Goal: Task Accomplishment & Management: Complete application form

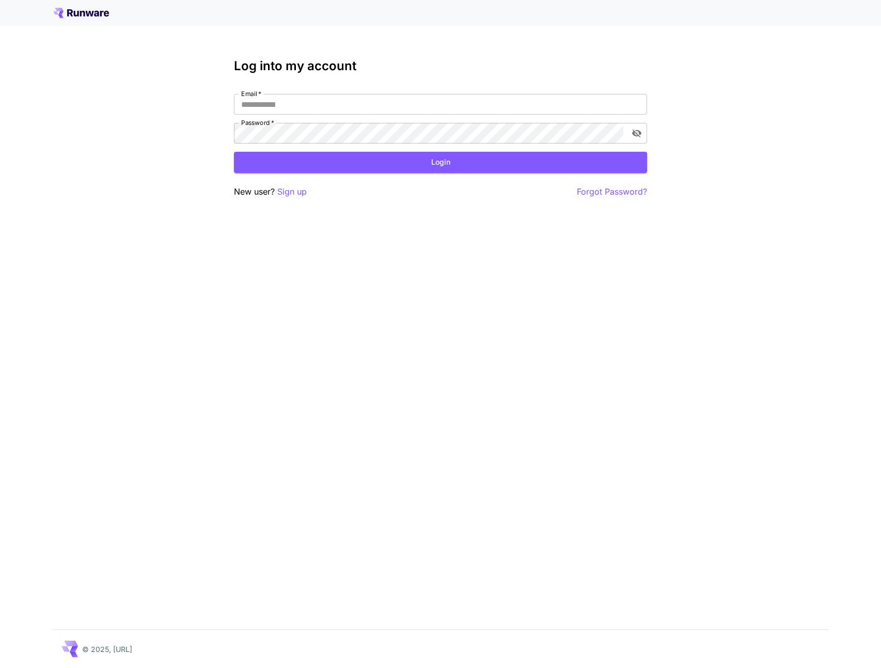
click at [391, 274] on div "Log into my account Email   * Email   * Password   * Password   * Login New use…" at bounding box center [440, 334] width 881 height 668
click at [531, 99] on input "Email   *" at bounding box center [440, 104] width 413 height 21
click at [302, 197] on p "Sign up" at bounding box center [291, 191] width 29 height 13
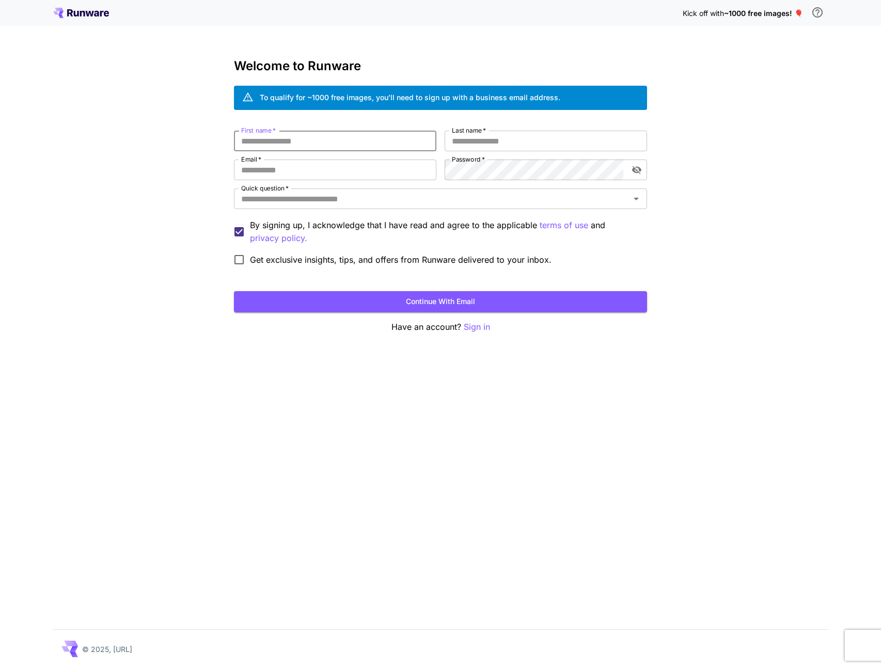
click at [373, 138] on input "First name   *" at bounding box center [335, 141] width 202 height 21
type input "***"
type input "****"
type input "**********"
click at [0, 667] on com-1password-button at bounding box center [0, 668] width 0 height 0
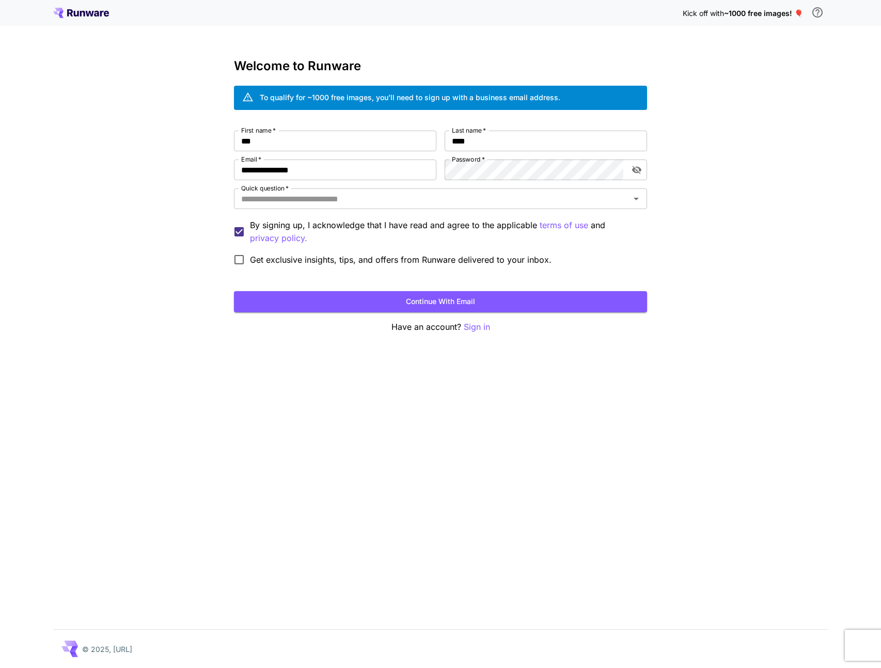
click at [817, 199] on div "**********" at bounding box center [440, 334] width 881 height 668
click at [371, 202] on input "Quick question   *" at bounding box center [432, 199] width 390 height 14
click at [368, 203] on input "Quick question   *" at bounding box center [432, 199] width 390 height 14
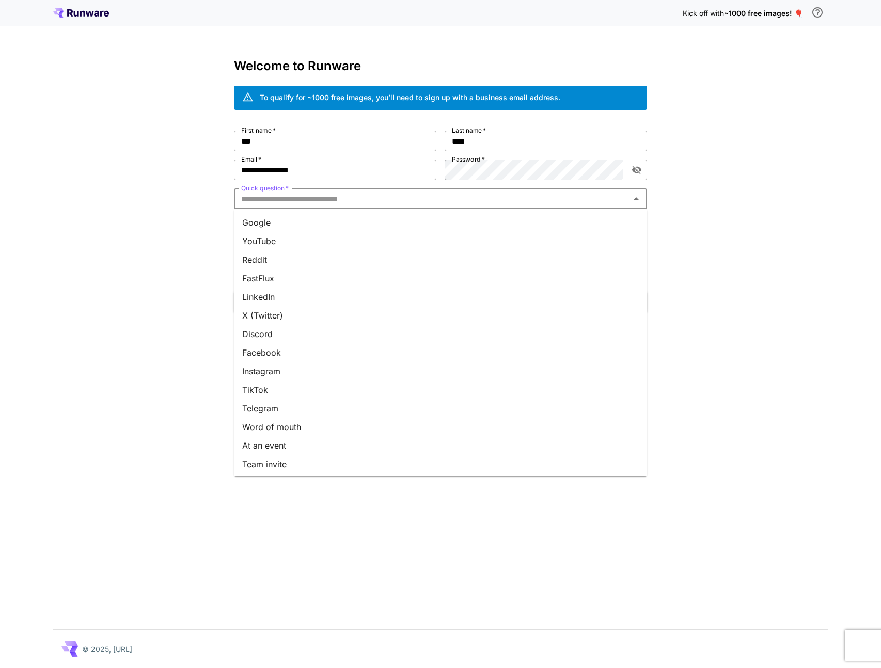
click at [162, 273] on div "**********" at bounding box center [440, 334] width 881 height 668
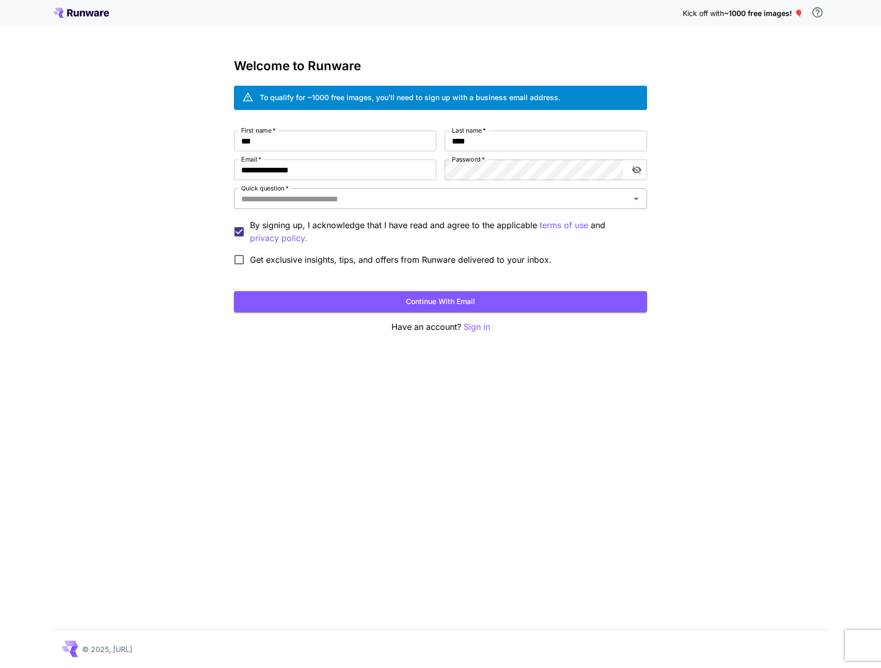
click at [416, 197] on input "Quick question   *" at bounding box center [432, 199] width 390 height 14
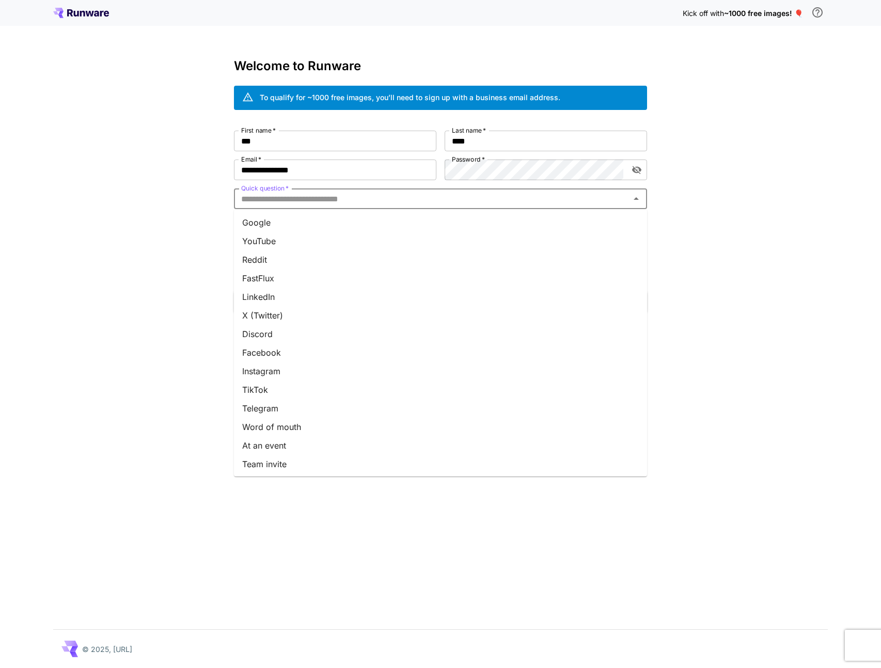
scroll to position [20, 0]
click at [299, 443] on li "Team invite" at bounding box center [440, 444] width 413 height 19
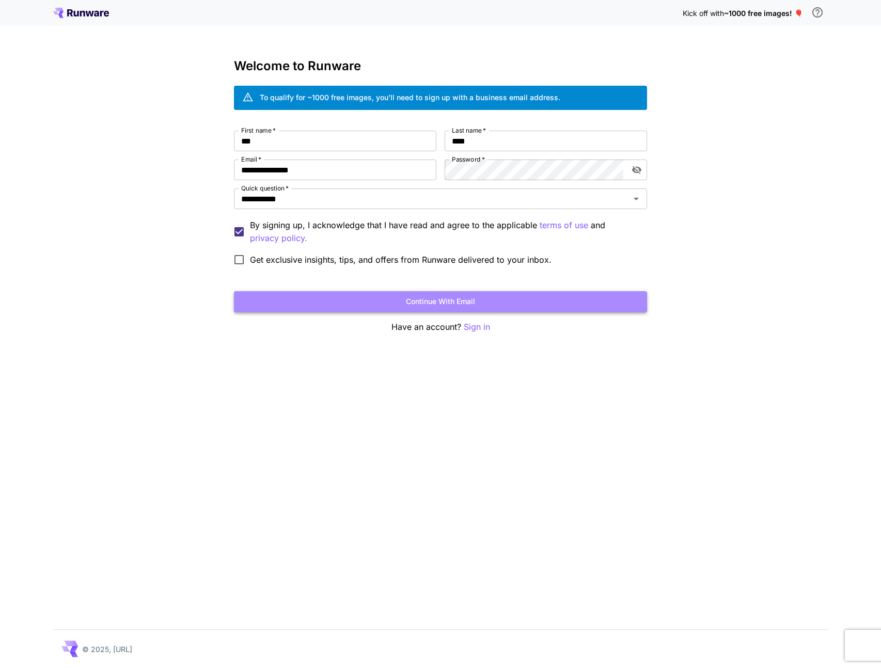
click at [337, 304] on button "Continue with email" at bounding box center [440, 301] width 413 height 21
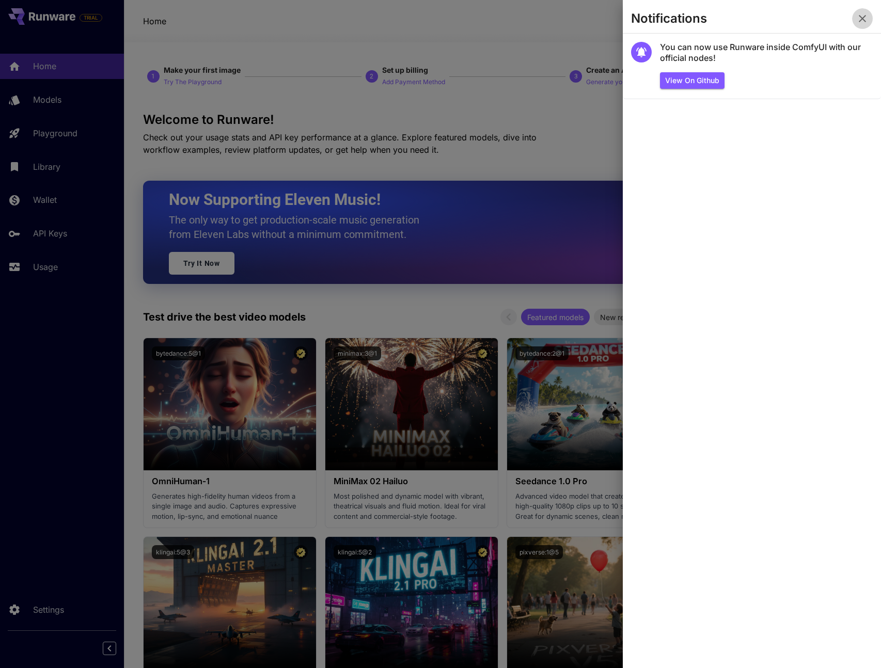
click at [862, 22] on icon "button" at bounding box center [862, 18] width 12 height 12
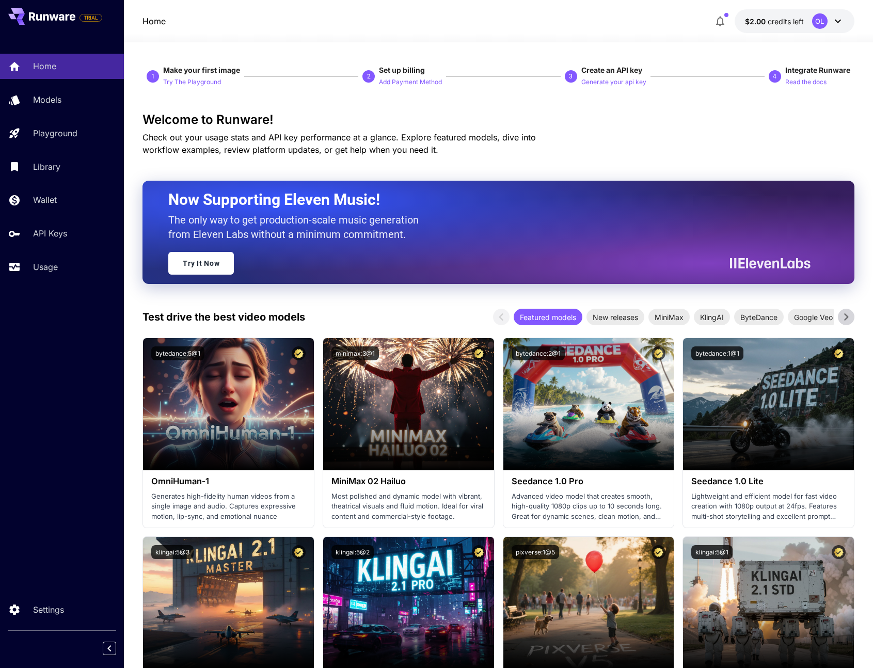
click at [807, 26] on button "$2.00 credits left OL" at bounding box center [795, 21] width 120 height 24
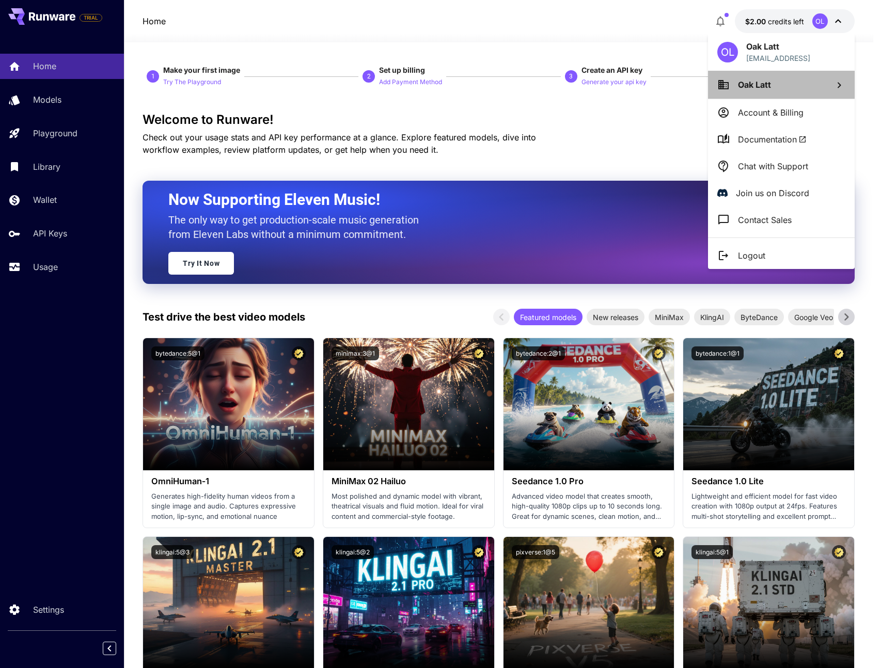
click at [781, 79] on li "Oak Latt" at bounding box center [781, 85] width 147 height 28
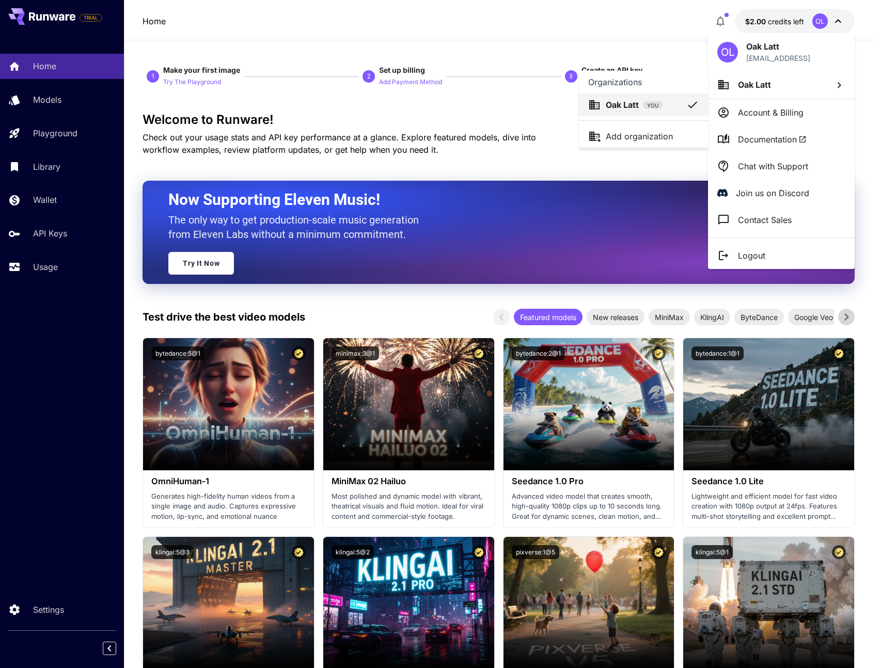
click at [623, 166] on div at bounding box center [440, 334] width 881 height 668
click at [49, 33] on div at bounding box center [440, 334] width 881 height 668
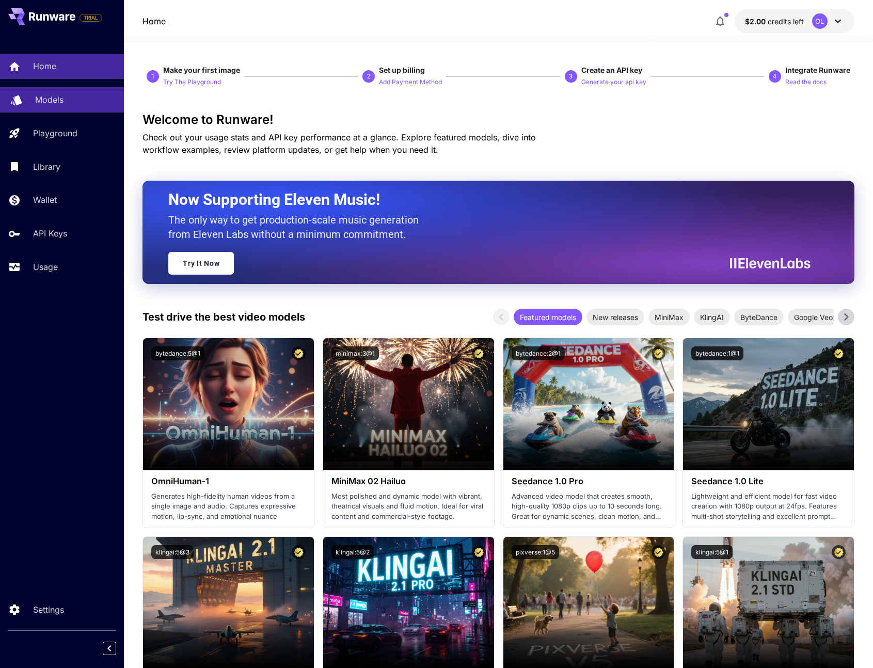
click at [65, 93] on link "Models" at bounding box center [62, 99] width 124 height 25
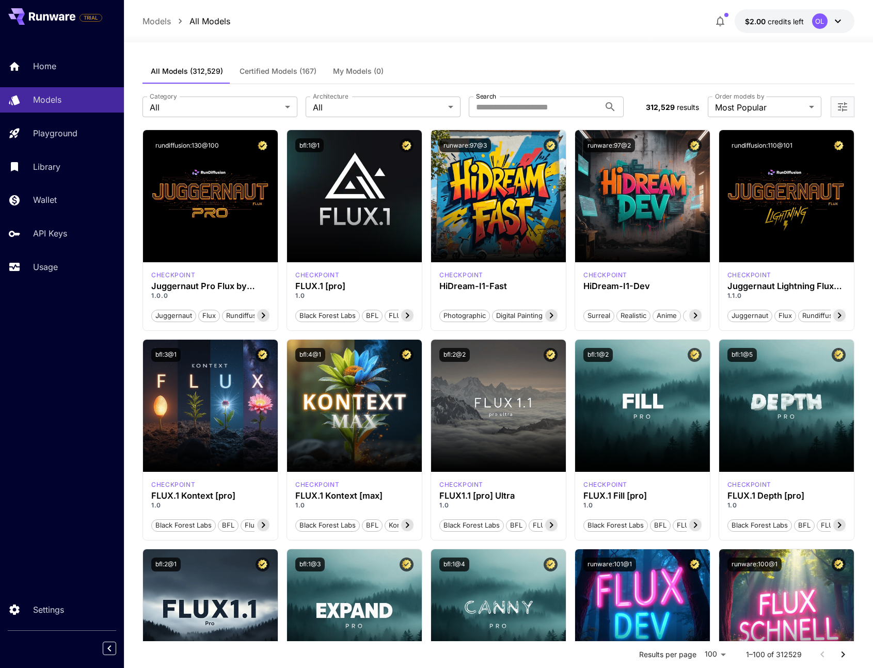
click at [825, 24] on div "OL" at bounding box center [819, 20] width 15 height 15
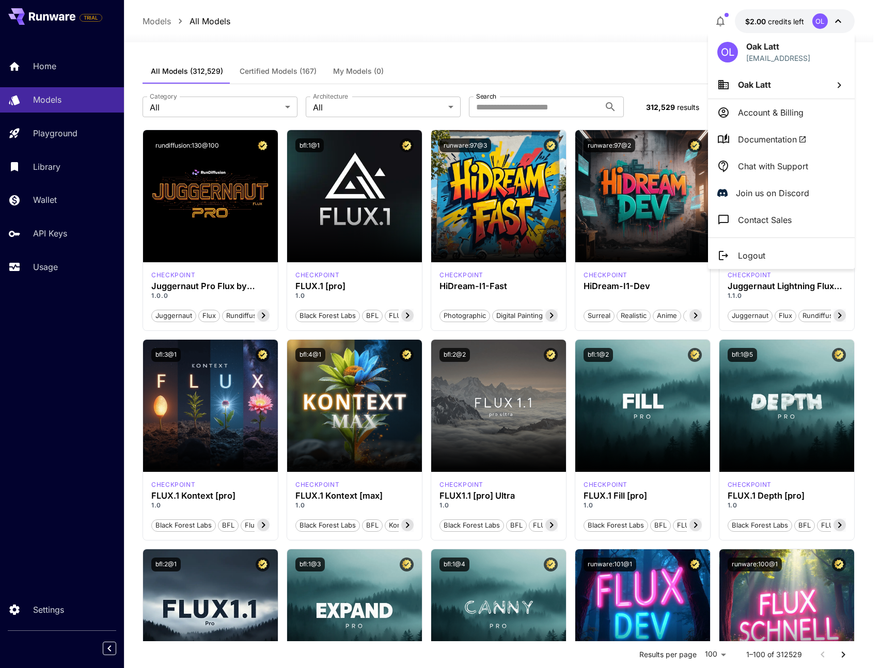
click at [800, 102] on li "Account & Billing" at bounding box center [781, 112] width 147 height 27
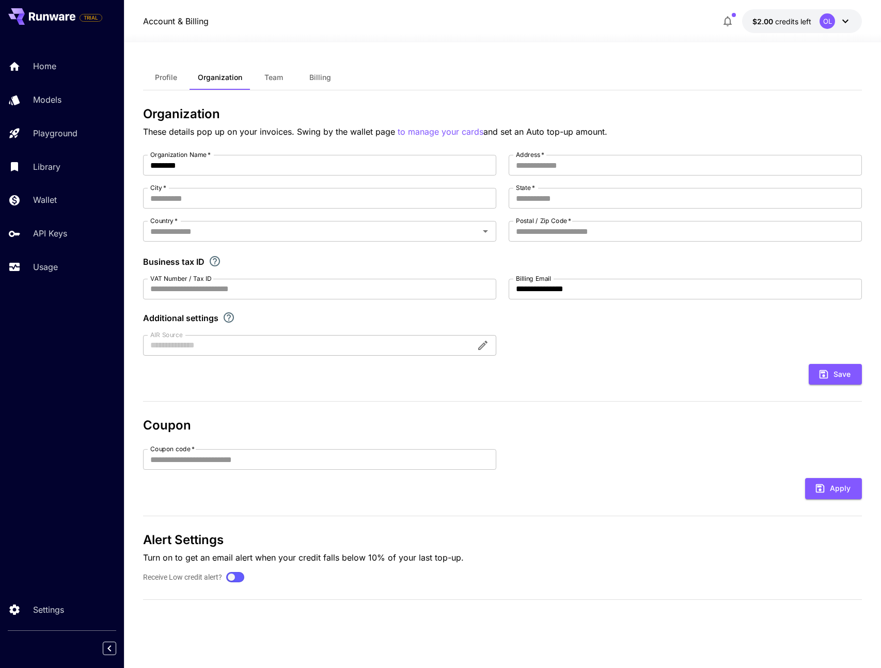
click at [264, 85] on button "Team" at bounding box center [273, 77] width 46 height 25
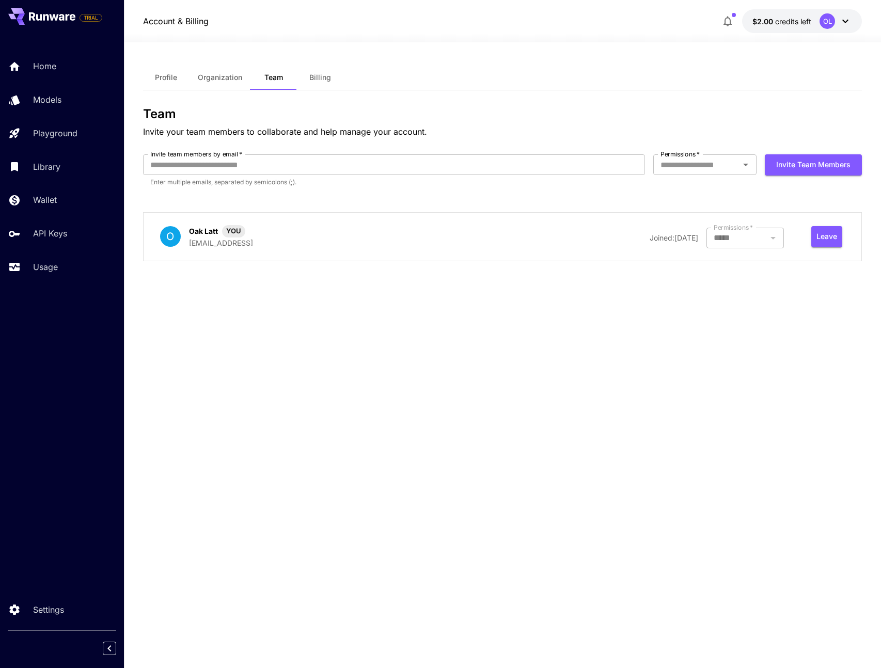
click at [720, 248] on div "O Oak Latt YOU oak@moescape.ai Joined: 21 September, 2025 Permissions   * *****…" at bounding box center [502, 236] width 719 height 49
click at [722, 247] on div at bounding box center [744, 238] width 77 height 21
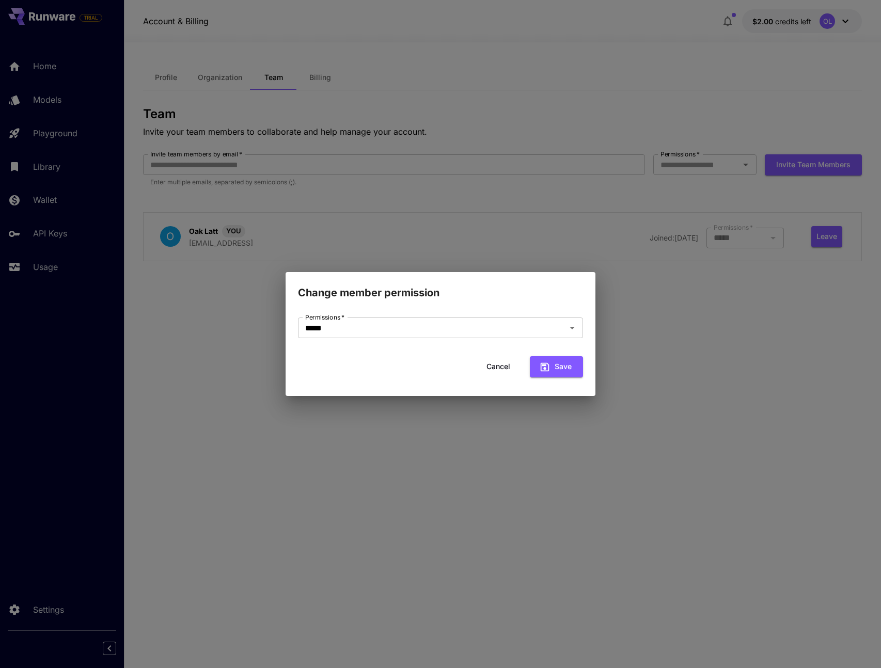
click at [676, 391] on div "Change member permission Permissions   * ***** Permissions   * Cancel Save" at bounding box center [440, 334] width 881 height 668
click at [501, 374] on button "Cancel" at bounding box center [498, 366] width 46 height 21
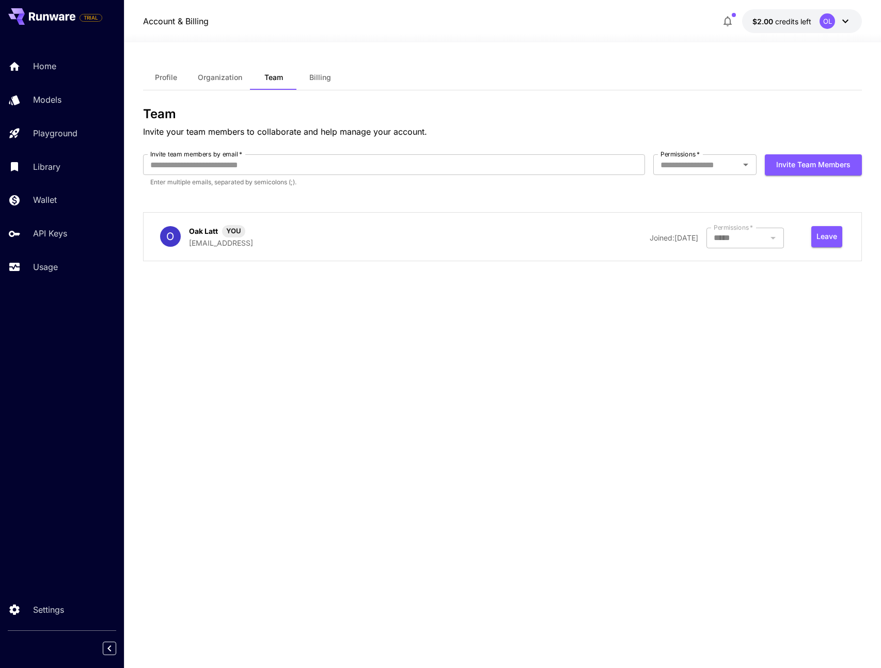
click at [850, 17] on icon at bounding box center [845, 21] width 12 height 12
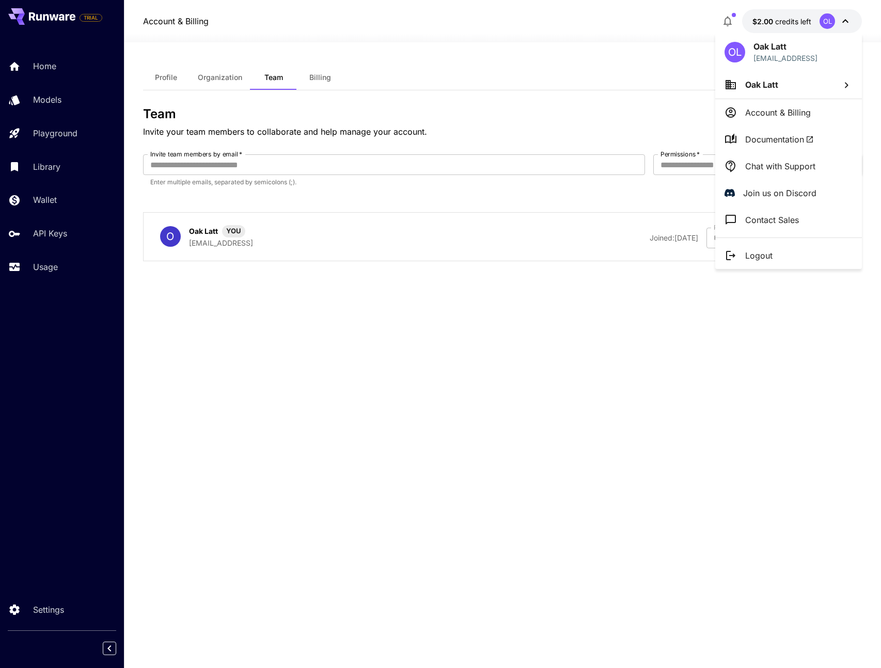
click at [772, 247] on li "Logout" at bounding box center [788, 255] width 147 height 27
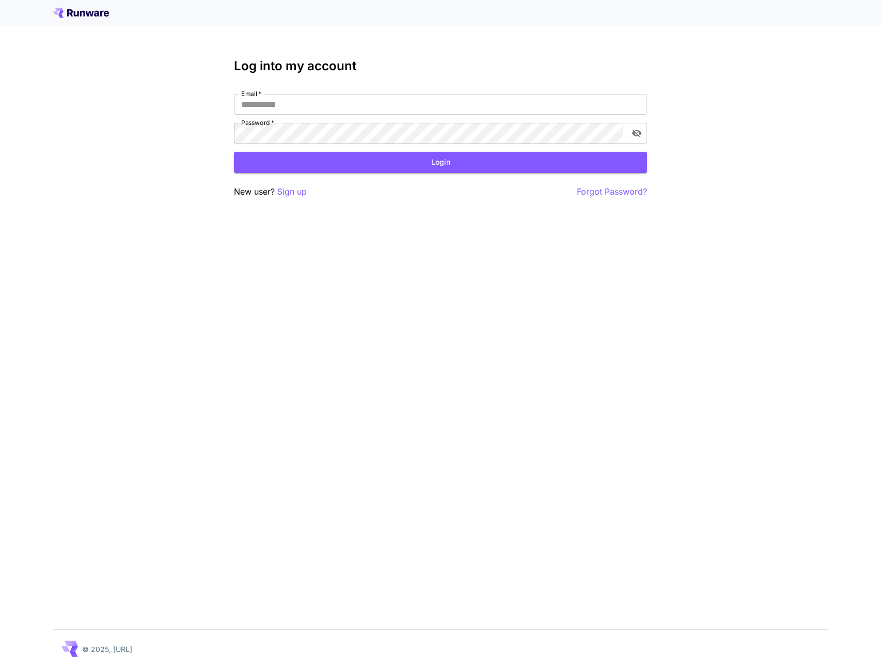
click at [300, 191] on p "Sign up" at bounding box center [291, 191] width 29 height 13
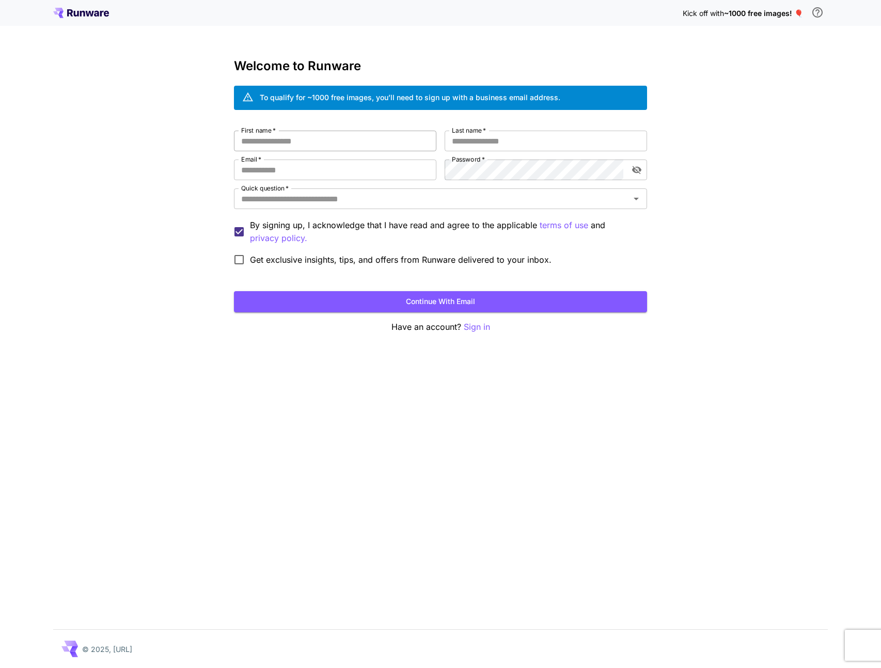
click at [334, 137] on input "First name   *" at bounding box center [335, 141] width 202 height 21
type input "***"
type input "****"
type input "**********"
click at [0, 667] on com-1password-button at bounding box center [0, 668] width 0 height 0
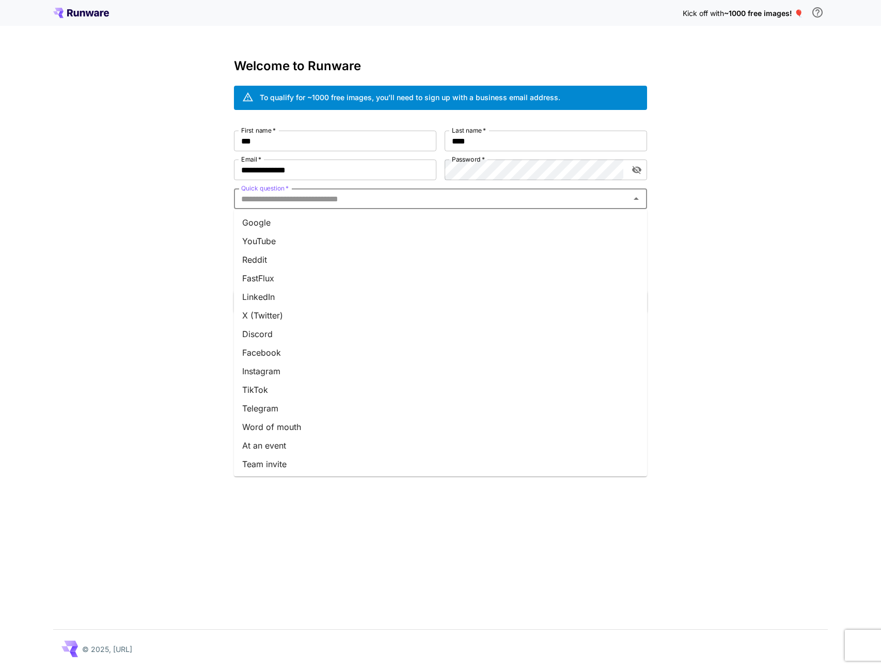
drag, startPoint x: 306, startPoint y: 197, endPoint x: 310, endPoint y: 233, distance: 36.4
click at [306, 197] on input "Quick question   *" at bounding box center [432, 199] width 390 height 14
click at [262, 466] on li "Team invite" at bounding box center [440, 464] width 413 height 19
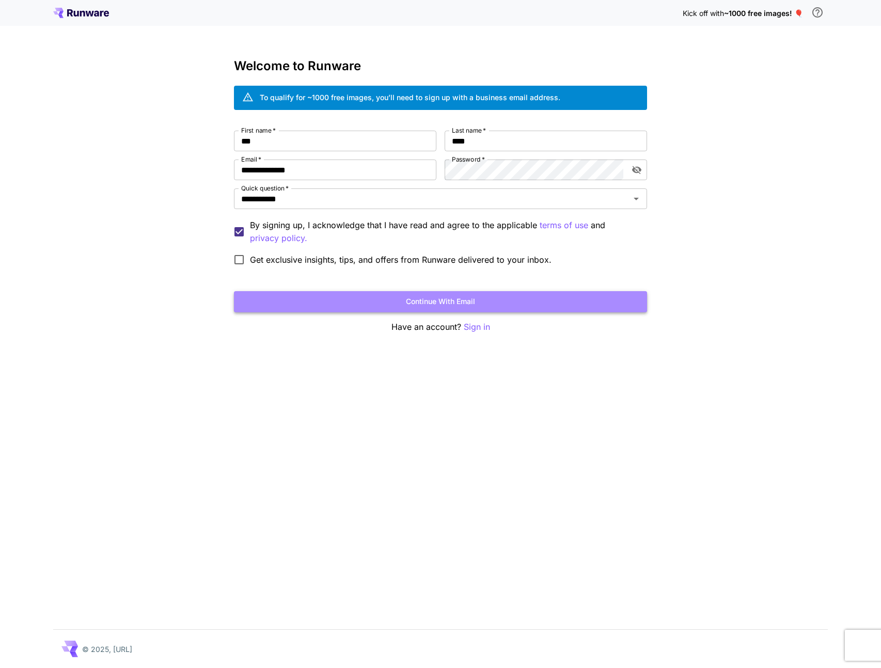
click at [309, 301] on button "Continue with email" at bounding box center [440, 301] width 413 height 21
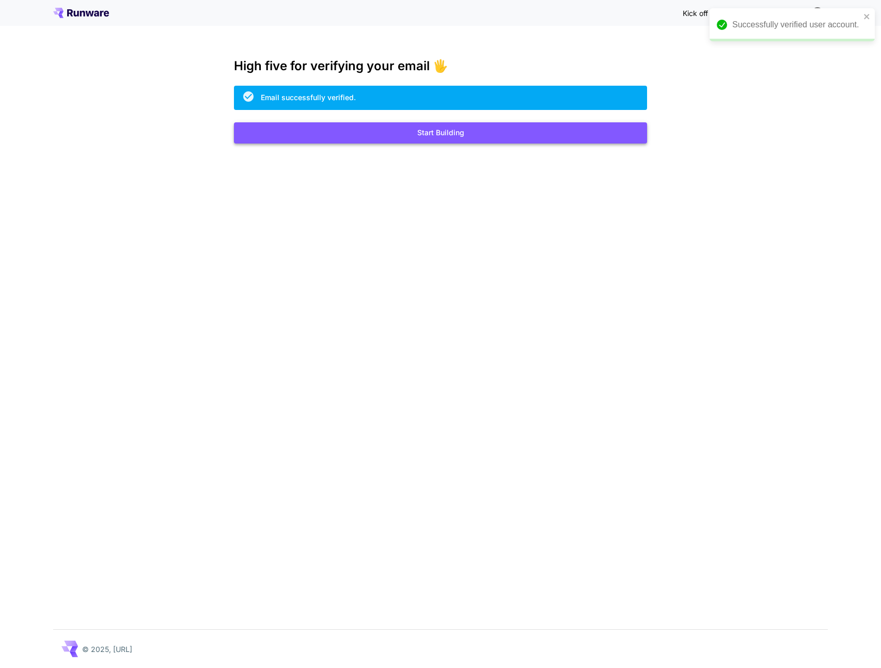
click at [453, 126] on button "Start Building" at bounding box center [440, 132] width 413 height 21
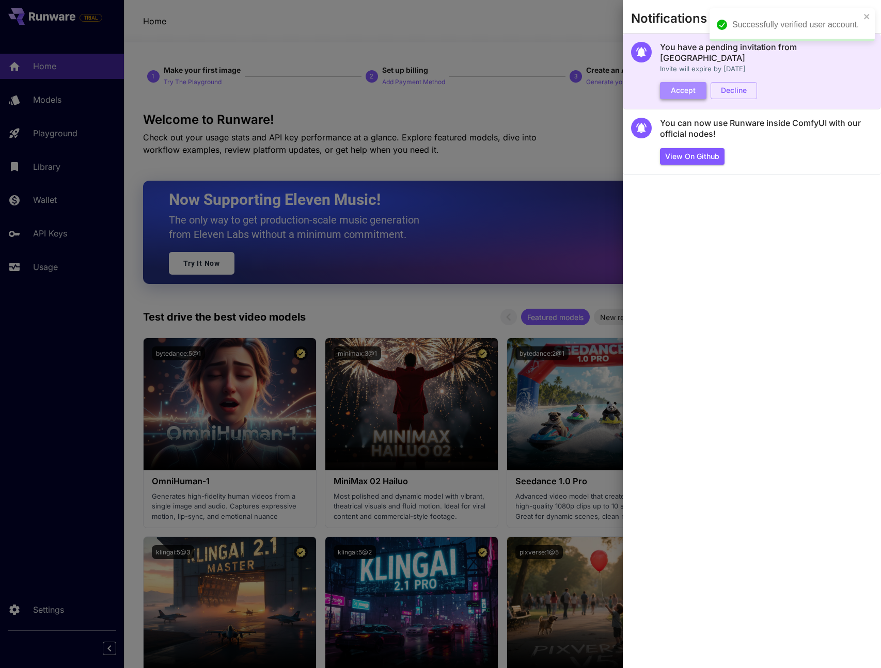
click at [690, 82] on button "Accept" at bounding box center [683, 90] width 46 height 17
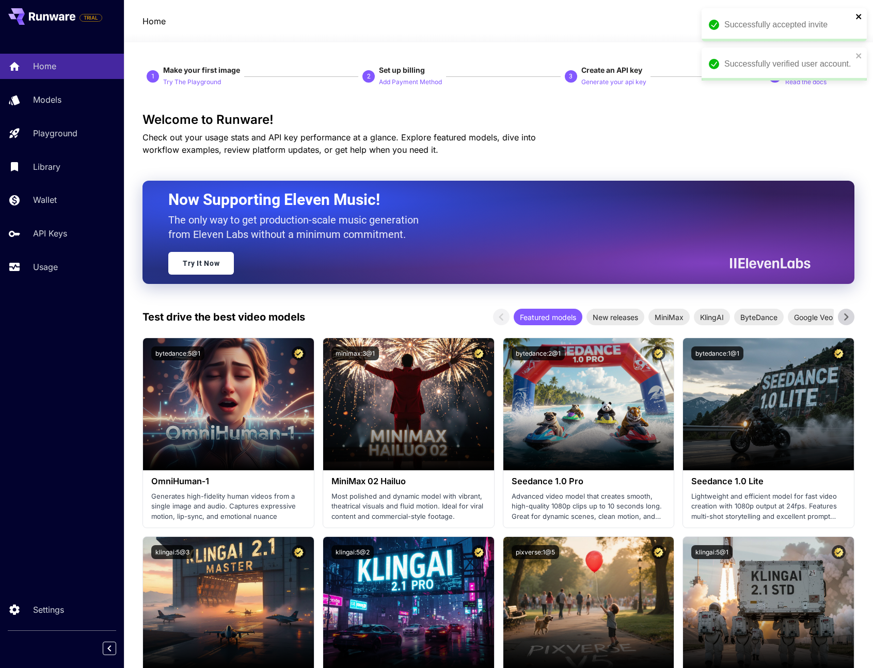
click at [860, 17] on icon "close" at bounding box center [858, 16] width 7 height 8
click at [861, 15] on icon "close" at bounding box center [858, 16] width 7 height 8
click at [817, 23] on div "OL" at bounding box center [819, 20] width 15 height 15
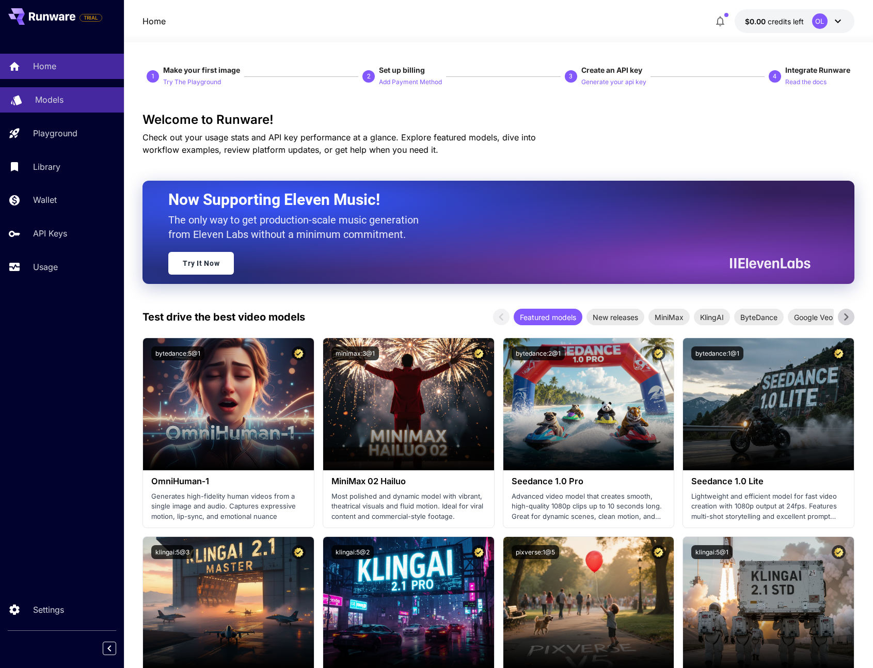
click at [46, 105] on p "Models" at bounding box center [49, 99] width 28 height 12
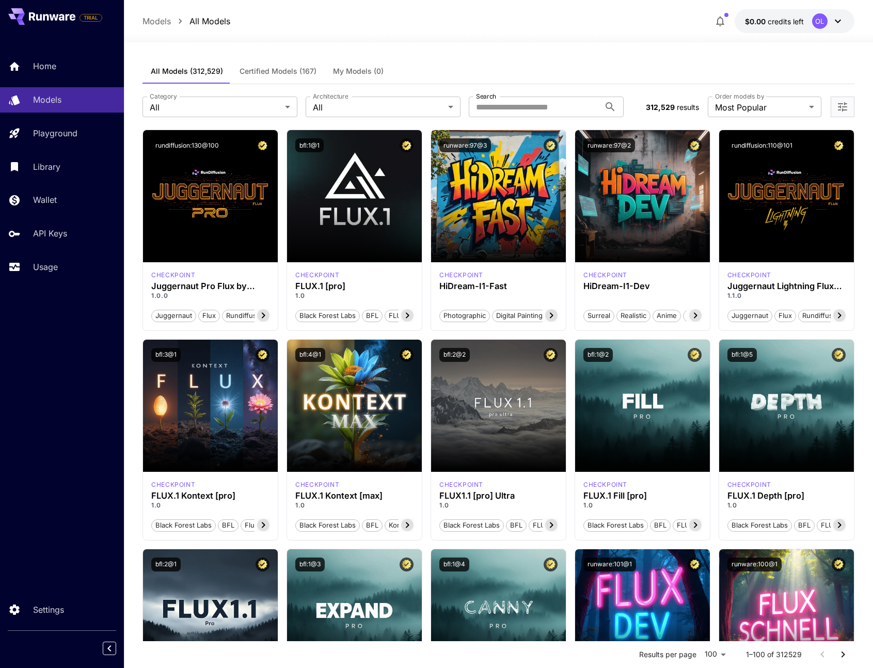
click at [257, 71] on span "Certified Models (167)" at bounding box center [278, 71] width 77 height 9
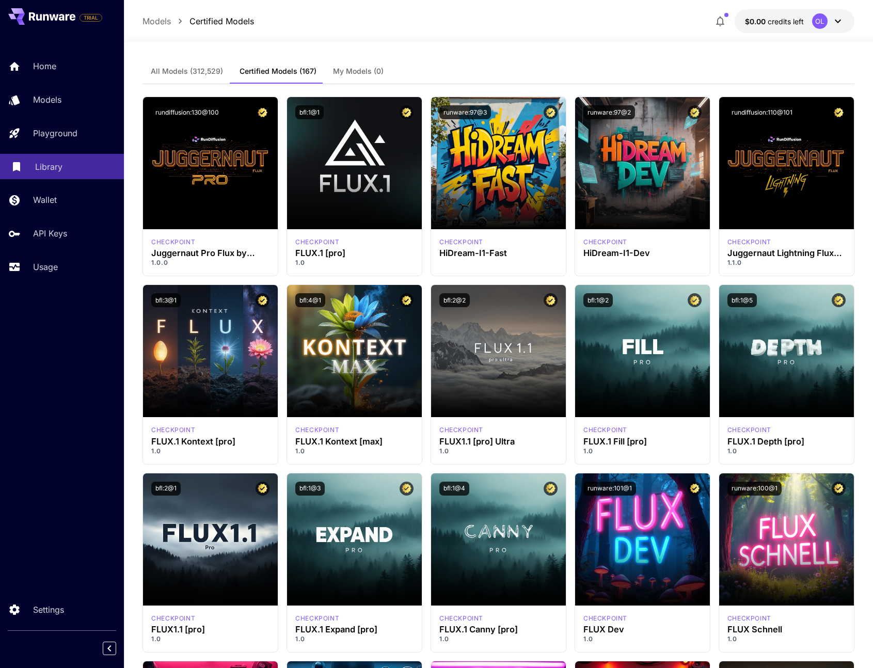
click at [64, 171] on div "Library" at bounding box center [75, 167] width 81 height 12
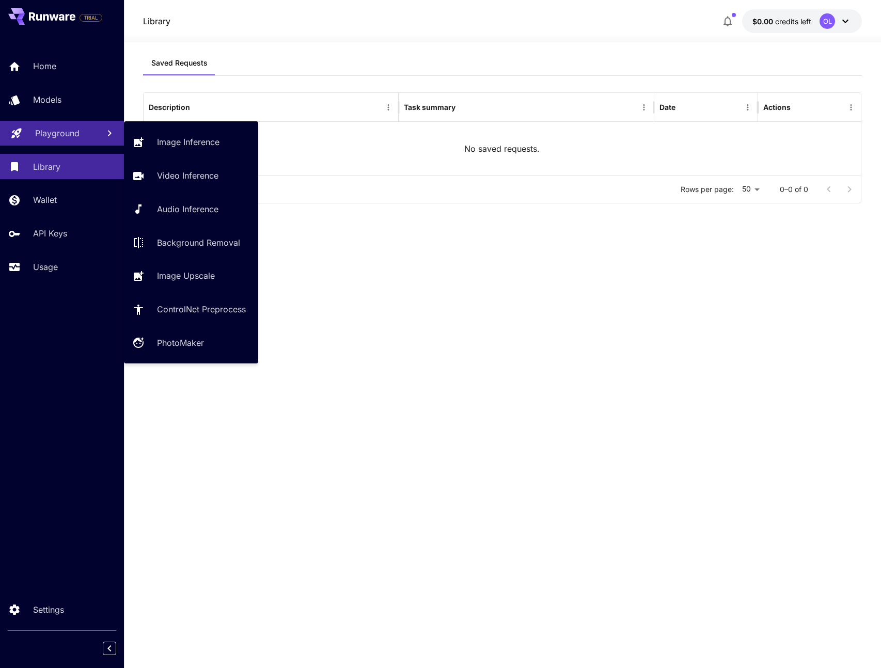
click at [60, 132] on p "Playground" at bounding box center [57, 133] width 44 height 12
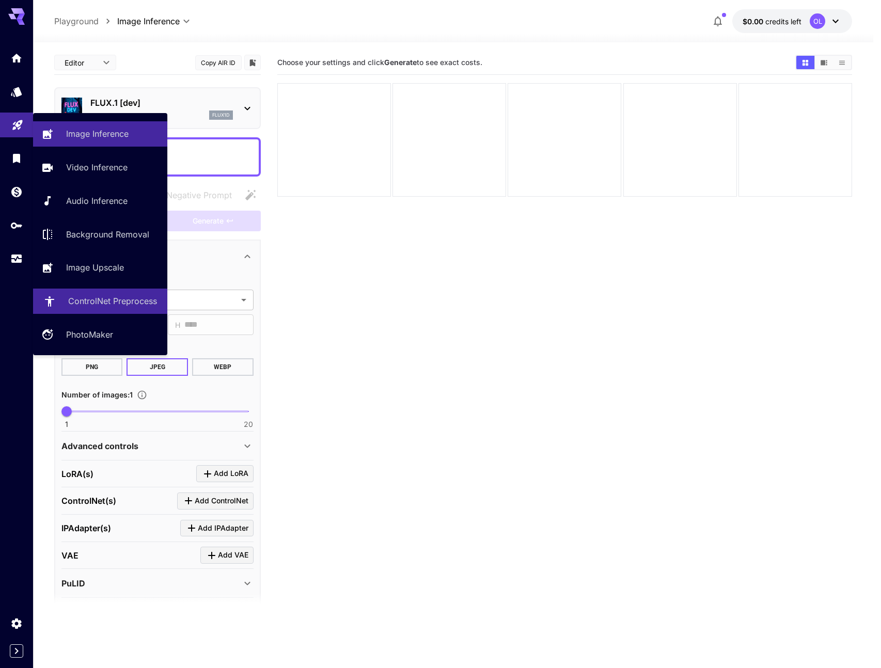
click at [134, 302] on p "ControlNet Preprocess" at bounding box center [112, 301] width 89 height 12
type input "**********"
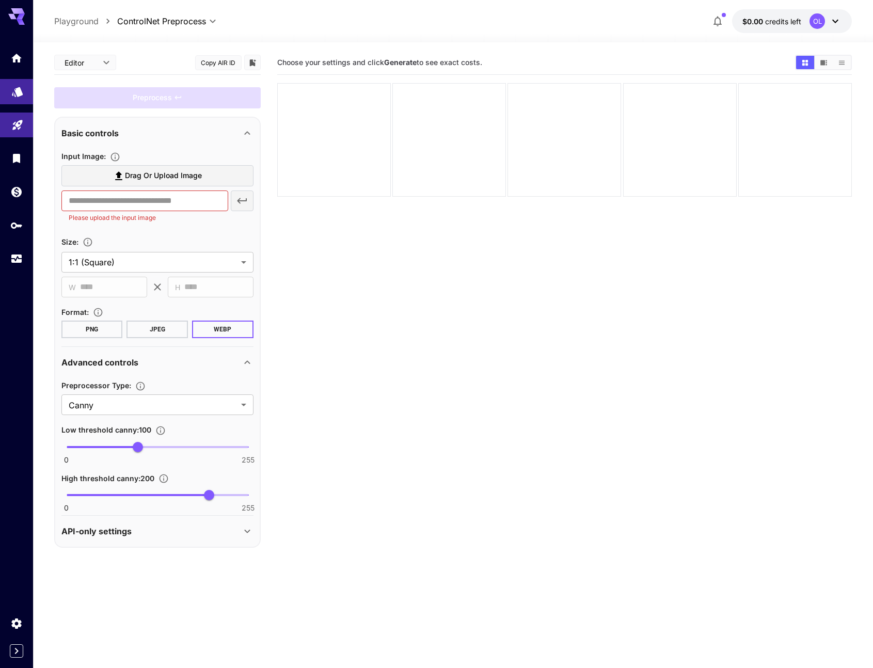
click at [16, 97] on link at bounding box center [16, 91] width 33 height 25
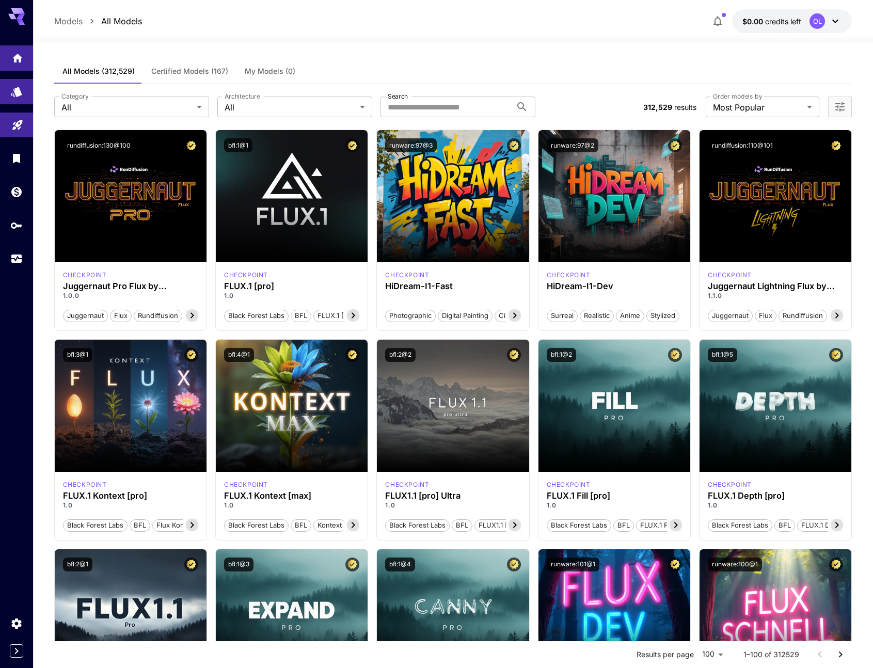
click at [18, 70] on link at bounding box center [16, 57] width 33 height 25
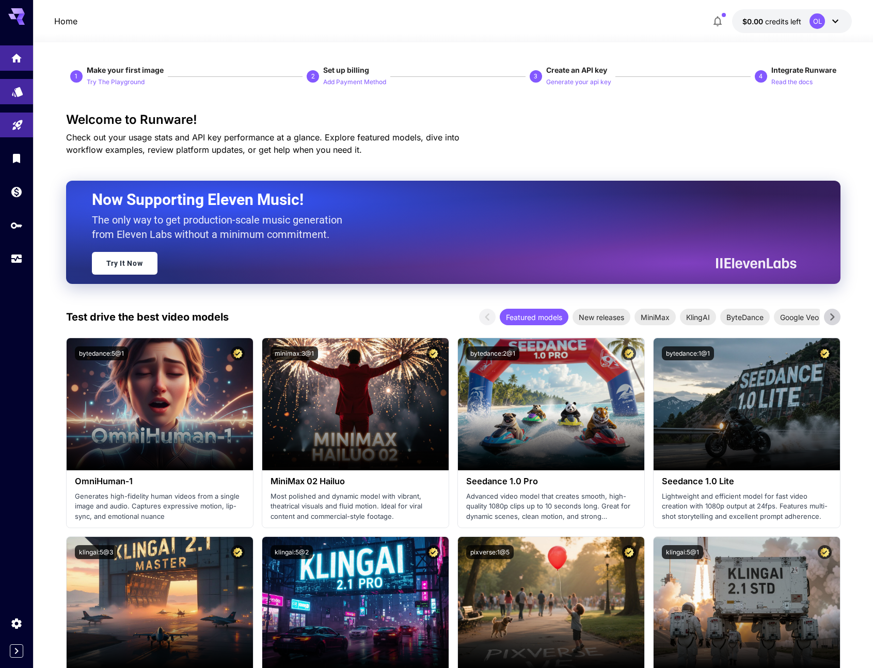
click at [9, 99] on link at bounding box center [16, 91] width 33 height 25
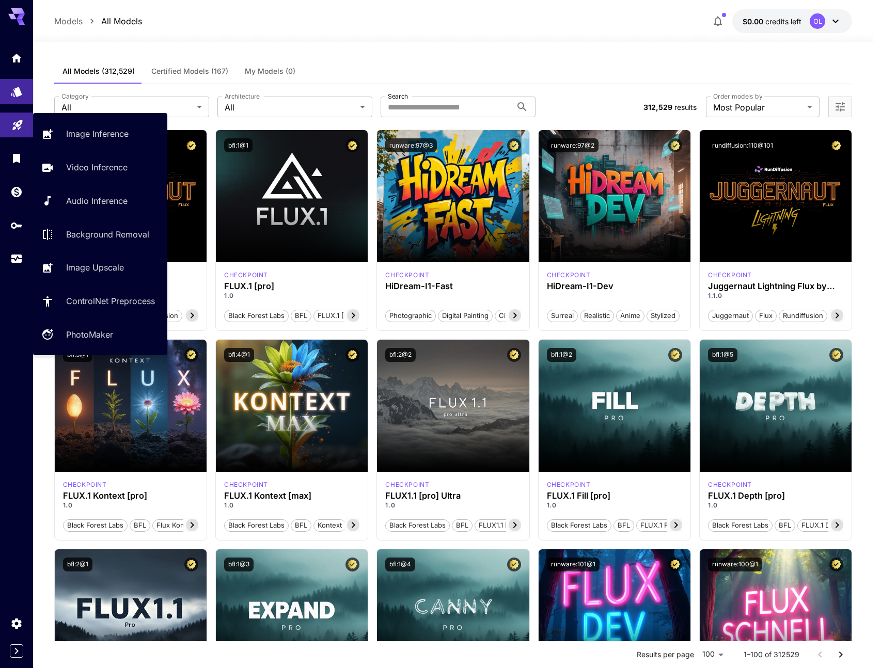
click at [18, 115] on link at bounding box center [16, 125] width 33 height 25
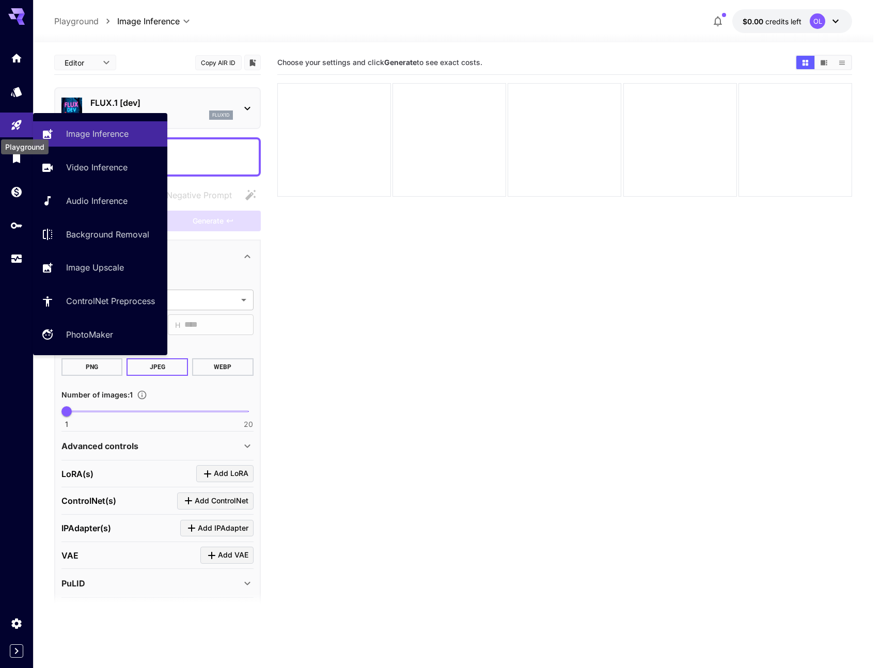
click at [22, 134] on div "Playground" at bounding box center [25, 143] width 50 height 23
click at [17, 153] on div "Playground" at bounding box center [24, 146] width 47 height 15
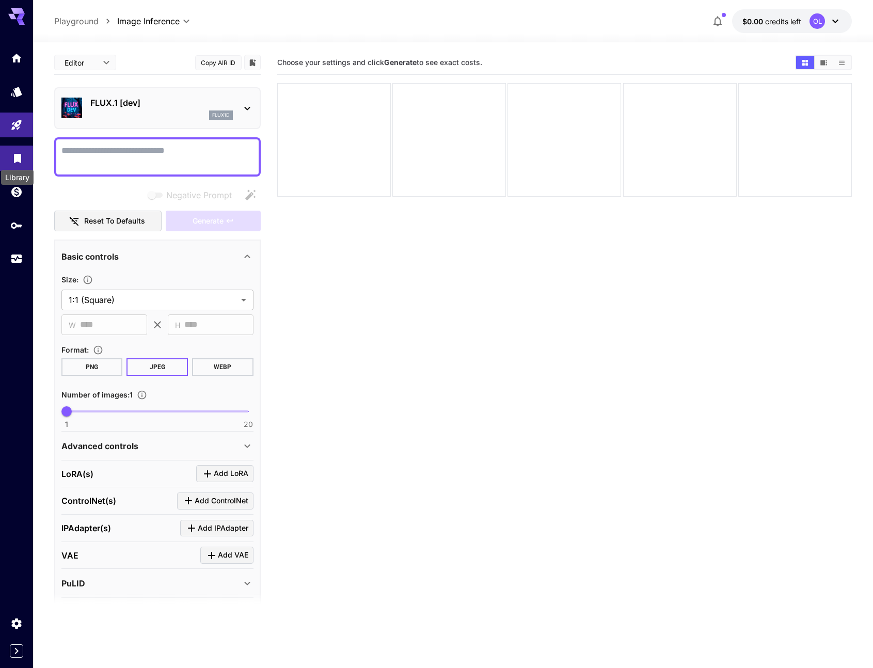
click at [13, 168] on div "Library" at bounding box center [17, 174] width 35 height 23
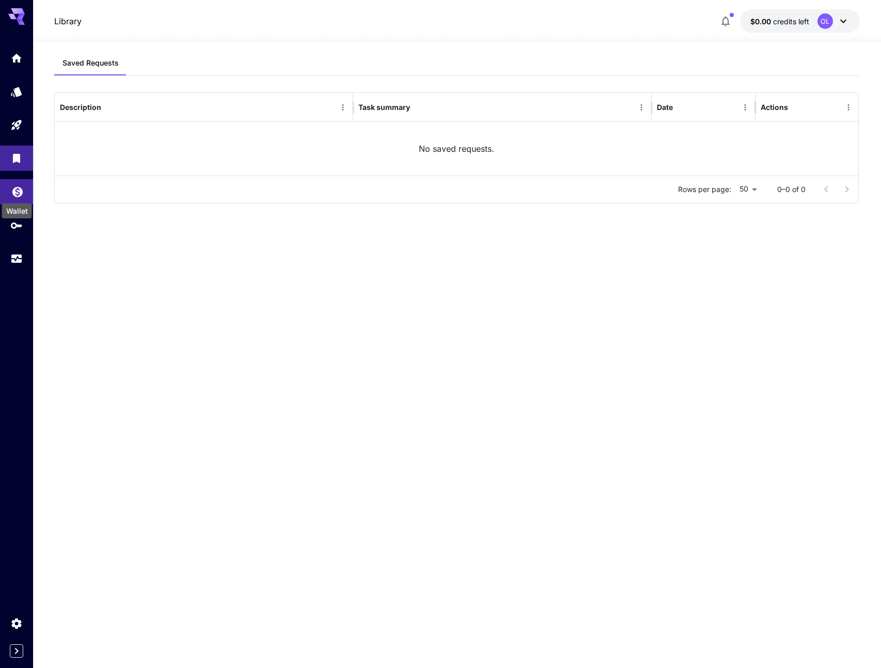
click at [17, 194] on icon "Wallet" at bounding box center [17, 189] width 12 height 12
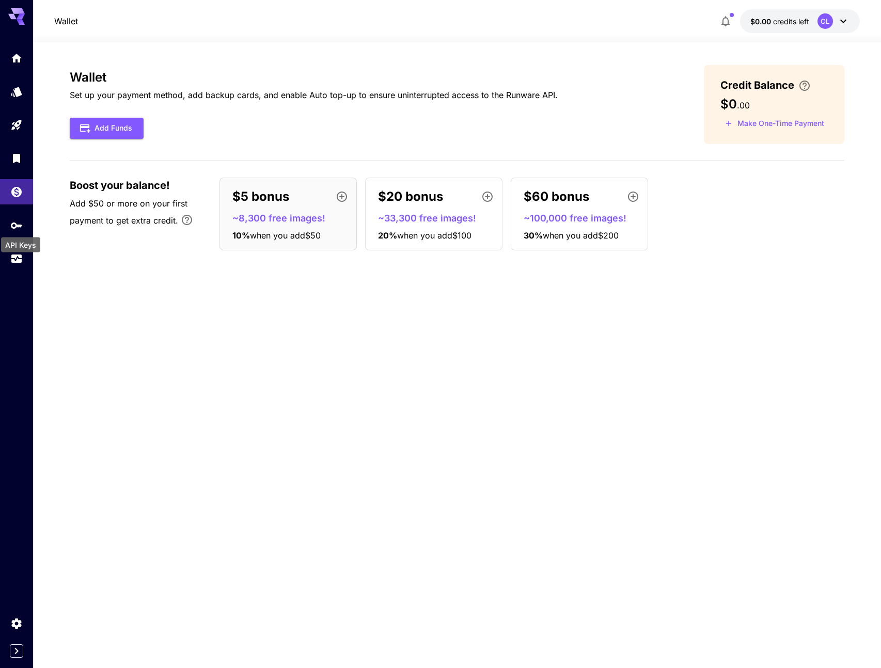
click at [22, 232] on div "API Keys" at bounding box center [20, 241] width 41 height 23
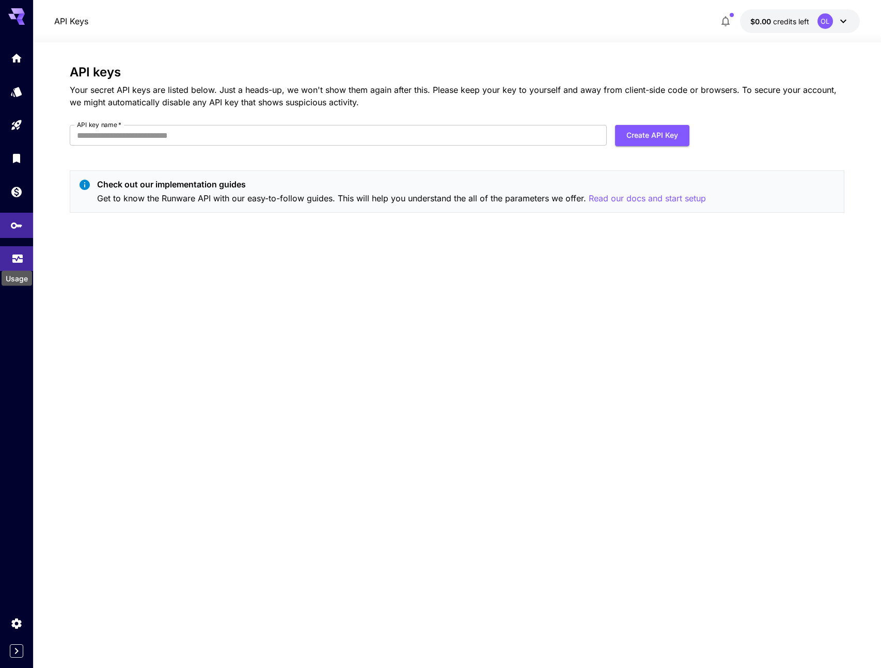
click at [19, 251] on div "Usage" at bounding box center [17, 255] width 12 height 13
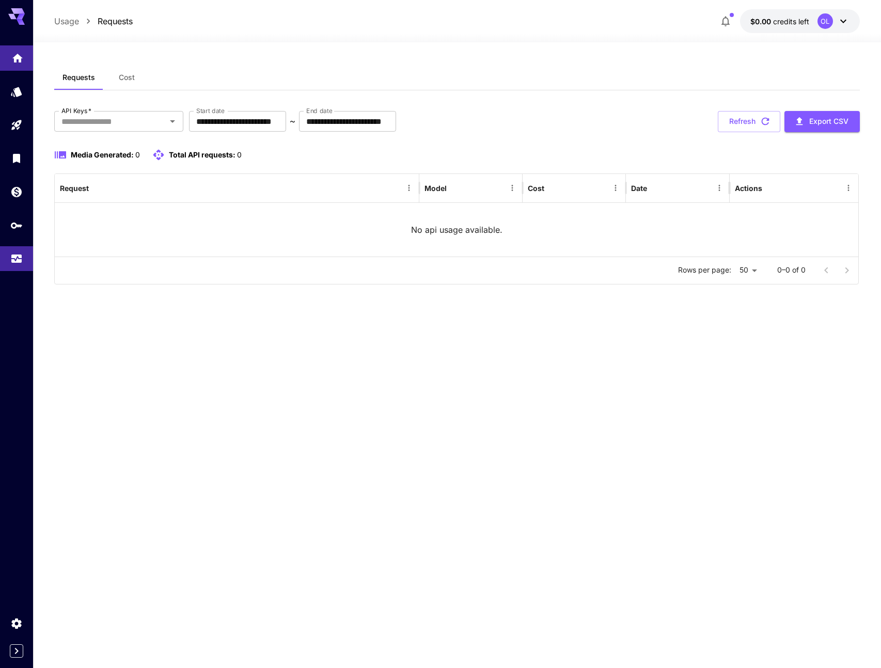
click at [17, 51] on icon "Home" at bounding box center [17, 55] width 12 height 12
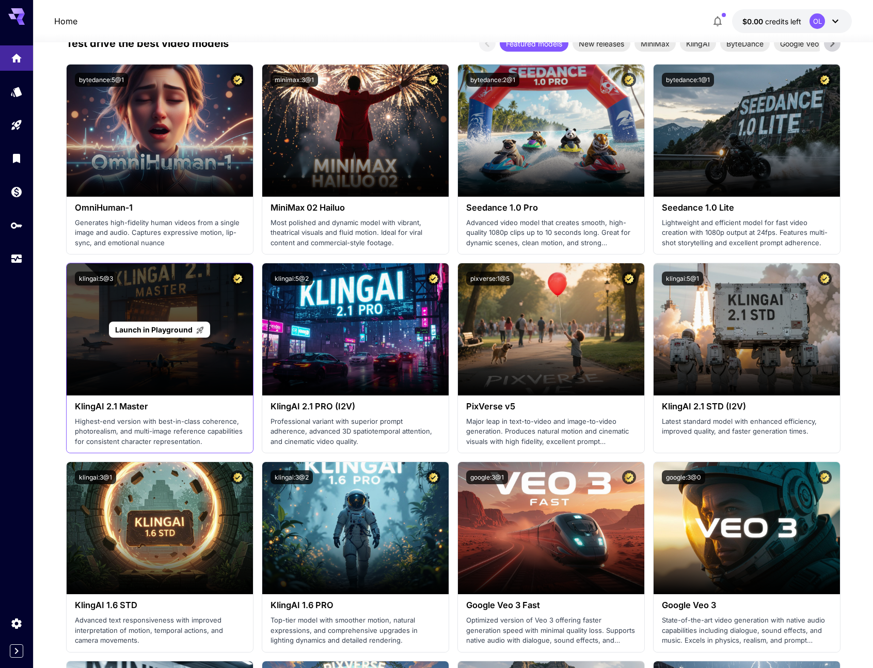
scroll to position [422, 0]
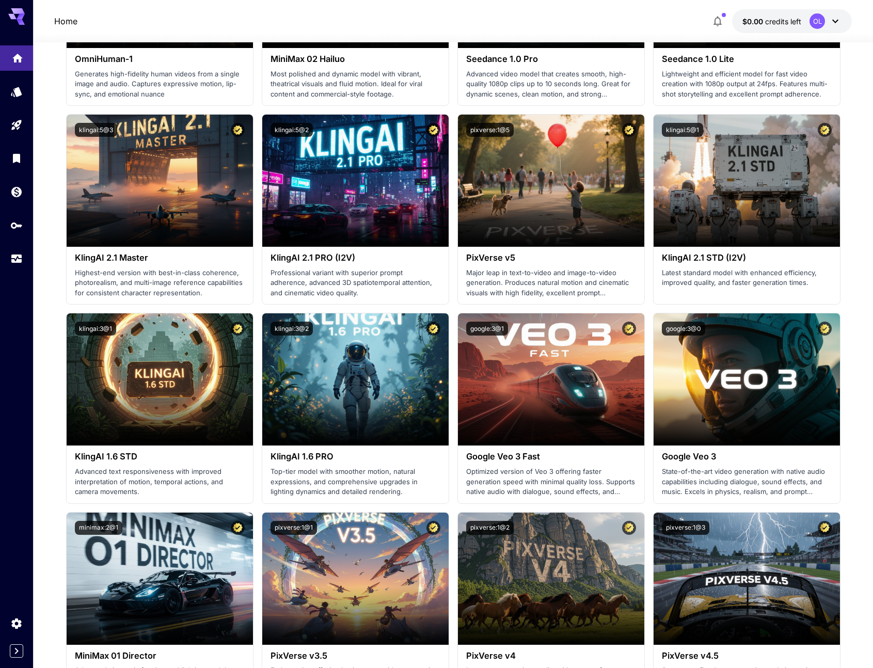
click at [9, 70] on link at bounding box center [16, 57] width 33 height 25
click at [25, 109] on div at bounding box center [16, 158] width 33 height 226
click at [21, 98] on link at bounding box center [16, 91] width 33 height 25
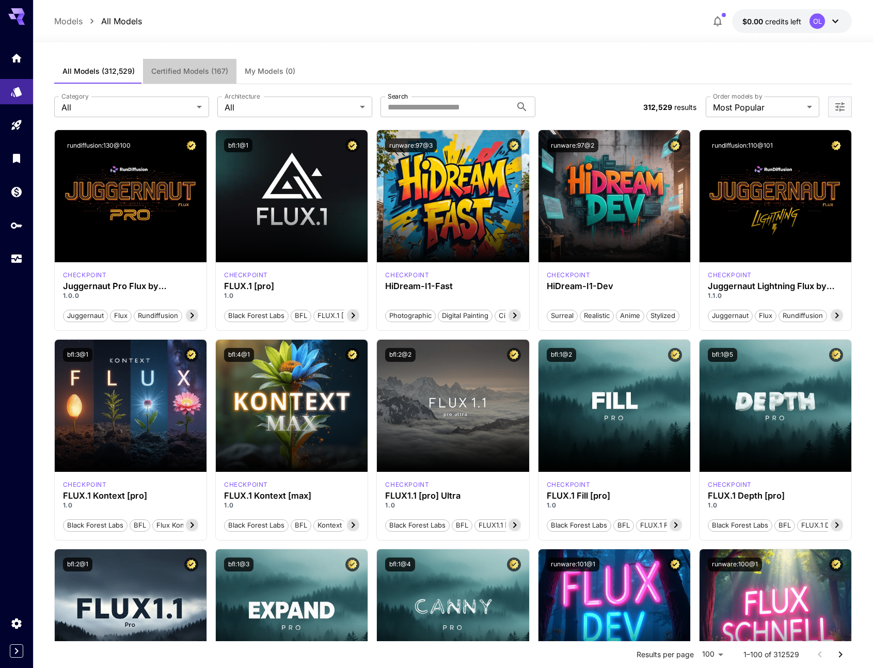
click at [205, 78] on button "Certified Models (167)" at bounding box center [189, 71] width 93 height 25
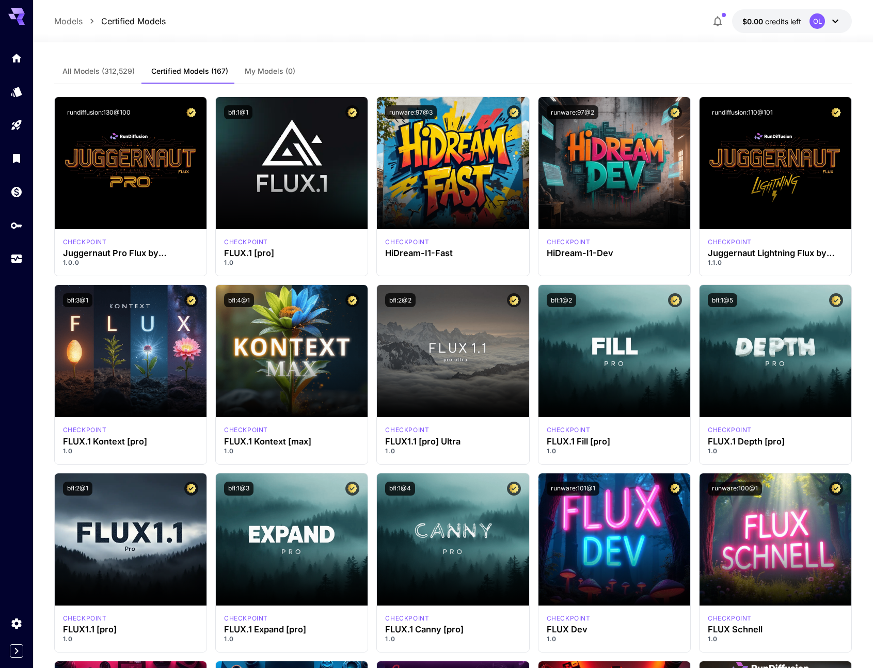
click at [256, 70] on span "My Models (0)" at bounding box center [270, 71] width 51 height 9
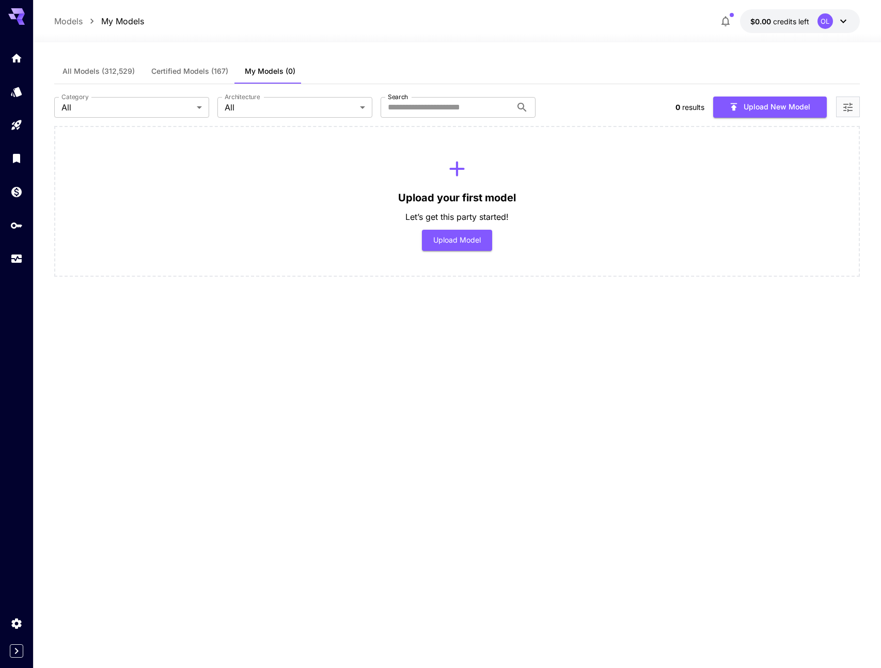
click at [86, 74] on span "All Models (312,529)" at bounding box center [98, 71] width 72 height 9
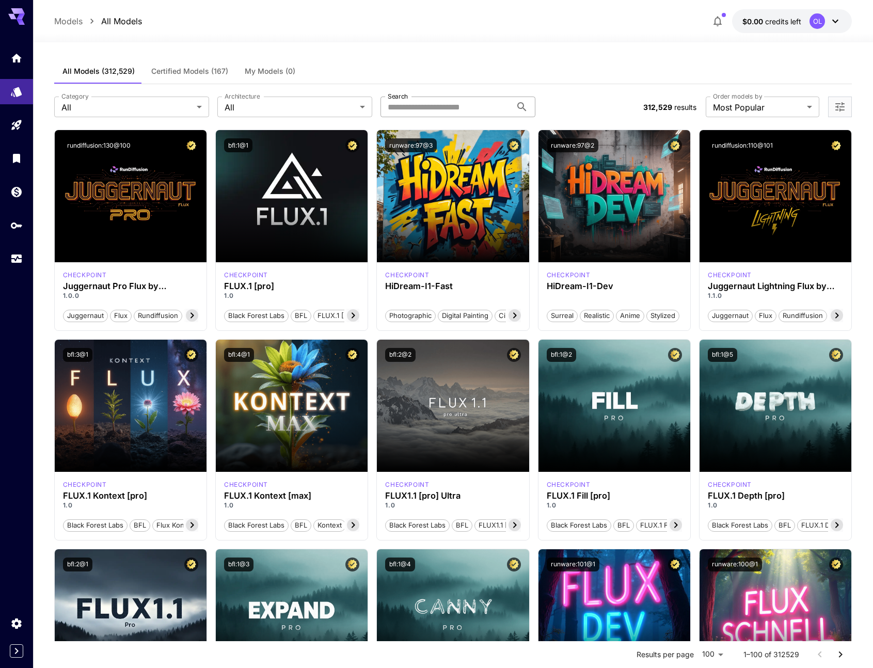
click at [483, 107] on input "Search" at bounding box center [445, 107] width 131 height 21
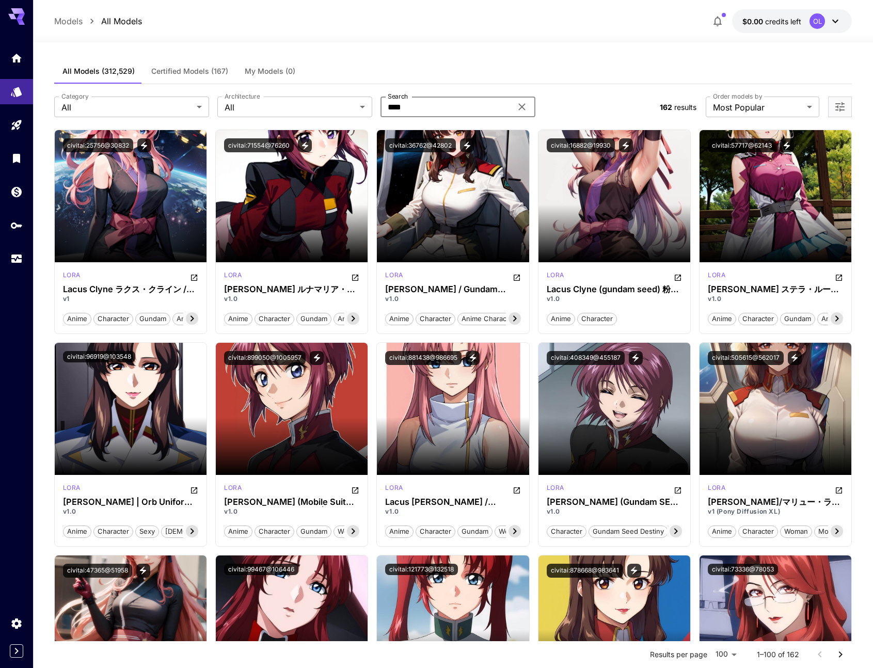
type input "****"
click at [522, 109] on icon at bounding box center [522, 107] width 12 height 12
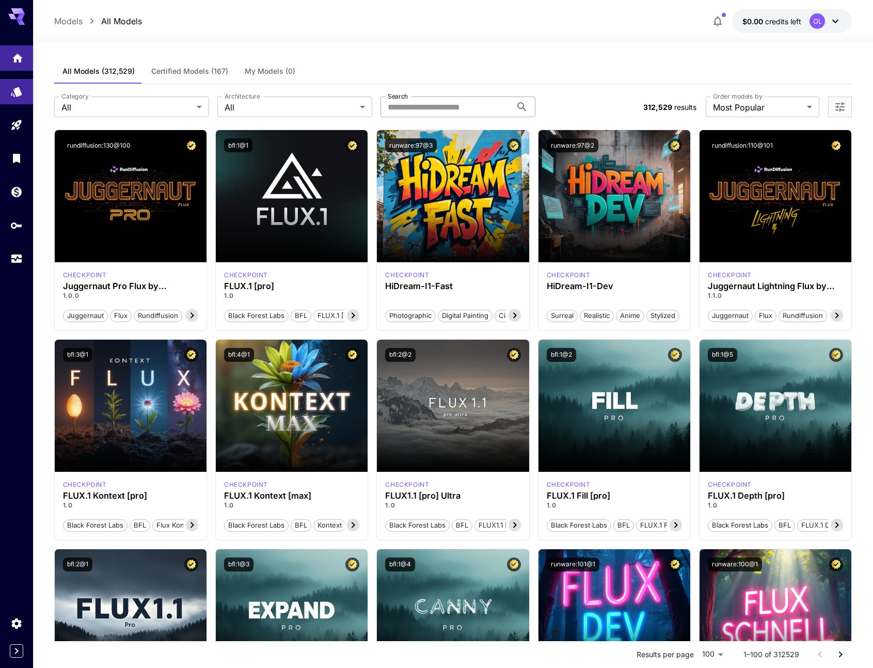
click at [11, 55] on link at bounding box center [16, 57] width 33 height 25
